Goal: Communication & Community: Share content

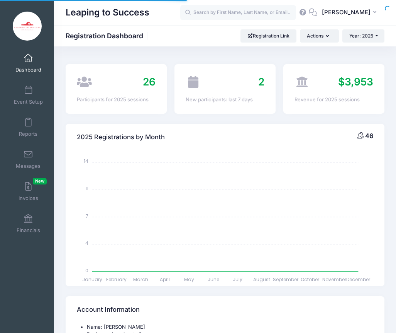
select select
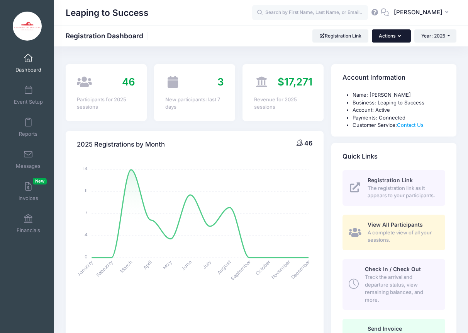
click at [388, 33] on button "Actions" at bounding box center [391, 35] width 39 height 13
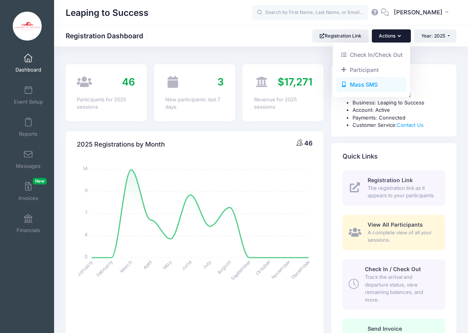
click at [384, 85] on link "Mass SMS" at bounding box center [372, 84] width 70 height 15
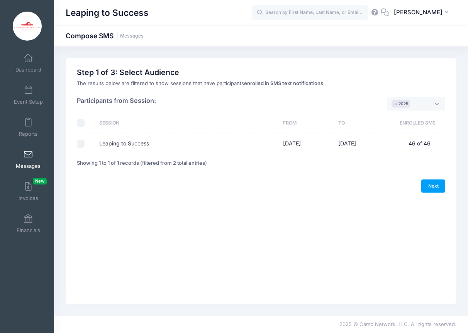
click at [81, 143] on input "Leaping to Success" at bounding box center [81, 144] width 8 height 8
checkbox input "true"
click at [439, 189] on link "Next" at bounding box center [434, 185] width 24 height 13
select select "50"
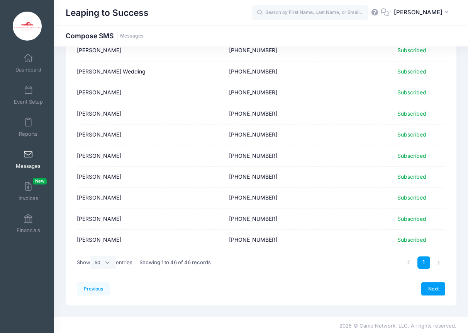
scroll to position [835, 0]
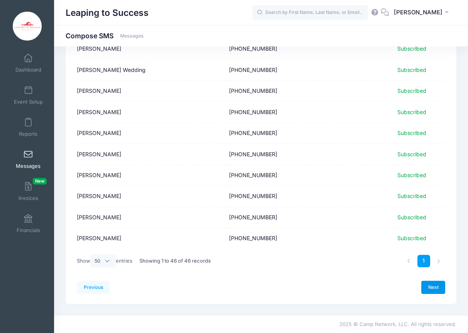
click at [432, 291] on link "Next" at bounding box center [434, 286] width 24 height 13
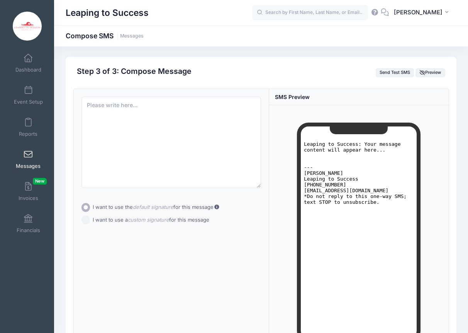
scroll to position [0, 0]
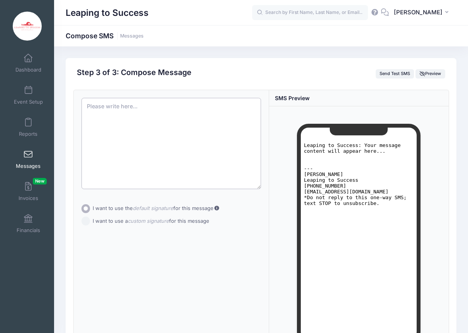
click at [163, 111] on textarea at bounding box center [172, 143] width 180 height 91
paste textarea "Good morning Parents, We will be showing our group dances starting at 3:10 PM! …"
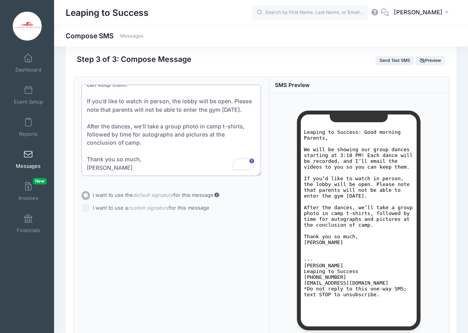
scroll to position [13, 0]
drag, startPoint x: 129, startPoint y: 168, endPoint x: 58, endPoint y: 169, distance: 71.5
click at [58, 169] on div "Previous Send Step 3 of 4: Compose Audience Roster Compose Step 1 of 3: Select …" at bounding box center [261, 212] width 414 height 334
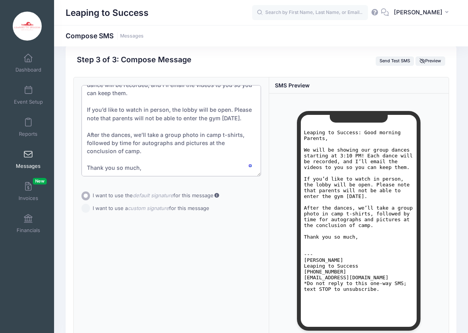
scroll to position [33, 0]
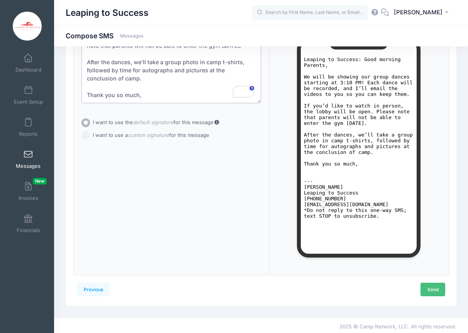
type textarea "Good morning Parents, We will be showing our group dances starting at 3:10 PM! …"
click at [432, 287] on link "Send" at bounding box center [433, 288] width 25 height 13
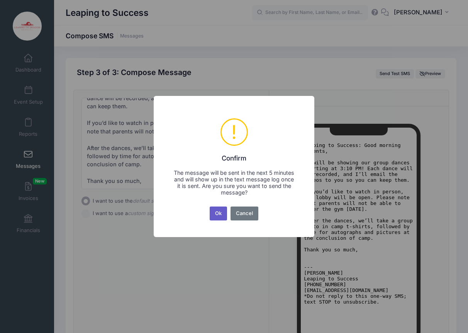
click at [219, 216] on button "Ok" at bounding box center [219, 213] width 18 height 14
